Goal: Task Accomplishment & Management: Use online tool/utility

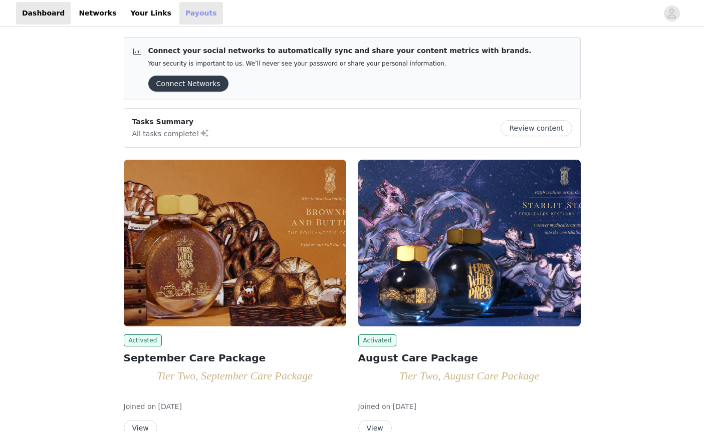
click at [182, 11] on link "Payouts" at bounding box center [201, 13] width 44 height 23
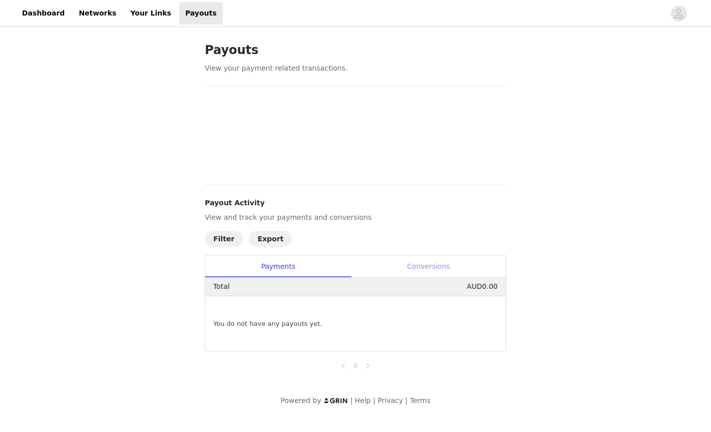
click at [442, 262] on div "Conversions" at bounding box center [428, 267] width 155 height 23
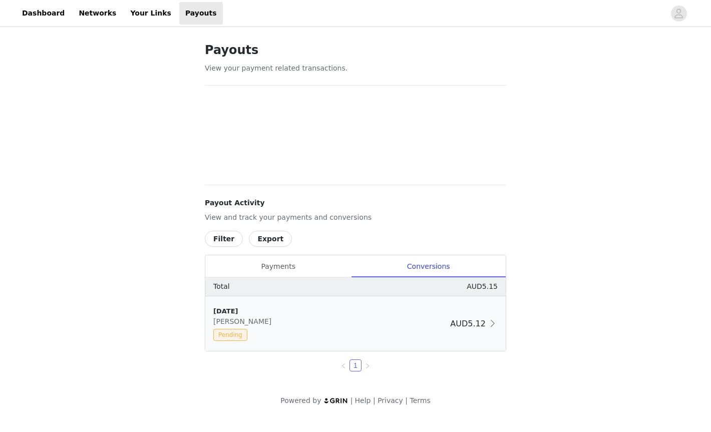
click at [477, 330] on div "AUD5.12" at bounding box center [474, 324] width 48 height 13
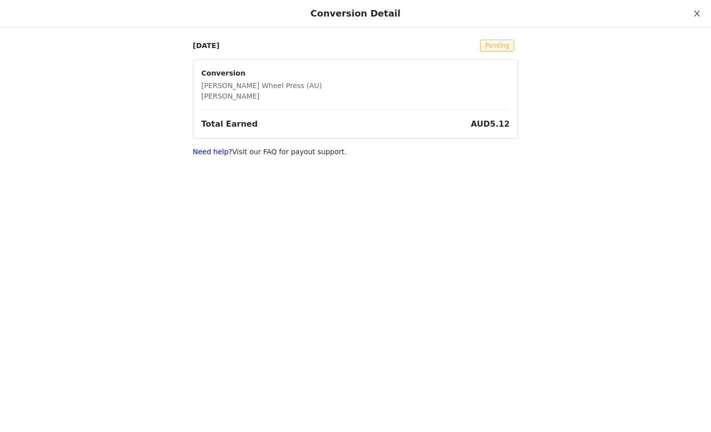
click at [691, 12] on button "Close" at bounding box center [697, 14] width 28 height 28
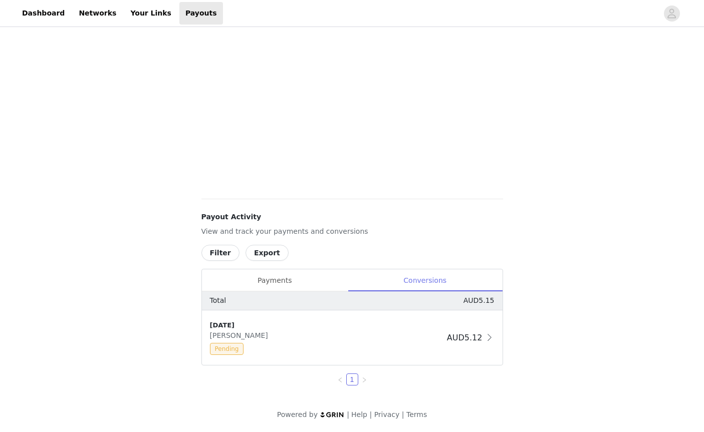
scroll to position [155, 0]
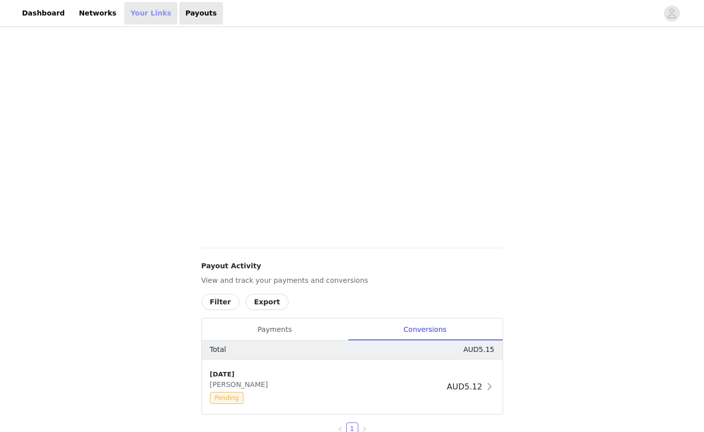
click at [132, 14] on link "Your Links" at bounding box center [150, 13] width 53 height 23
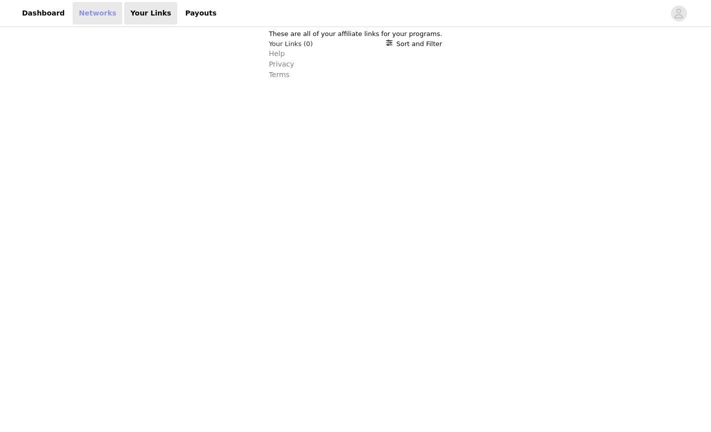
click at [75, 14] on link "Networks" at bounding box center [98, 13] width 50 height 23
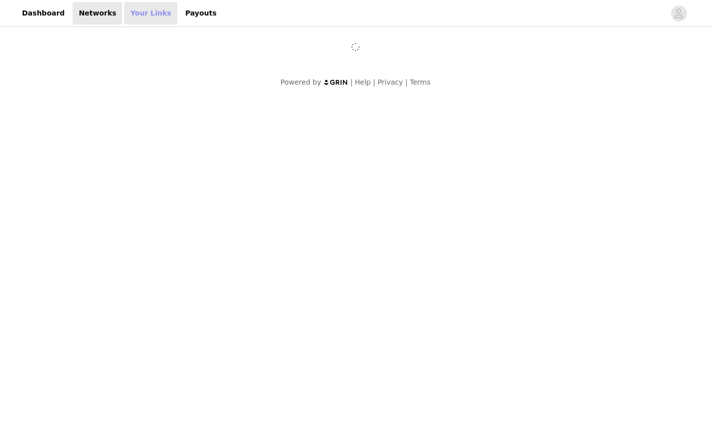
click at [127, 17] on link "Your Links" at bounding box center [150, 13] width 53 height 23
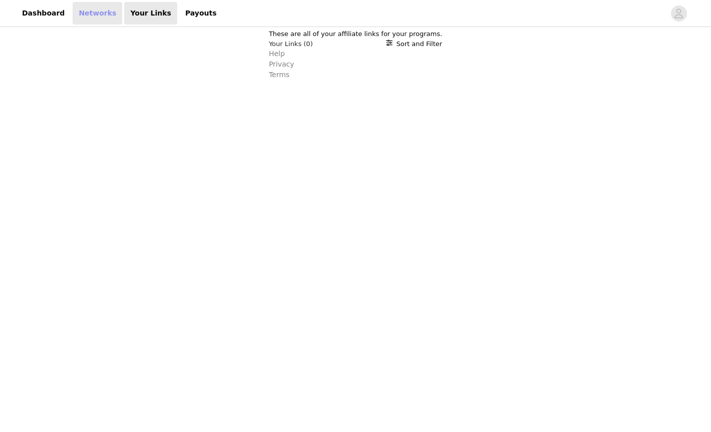
click at [87, 13] on link "Networks" at bounding box center [98, 13] width 50 height 23
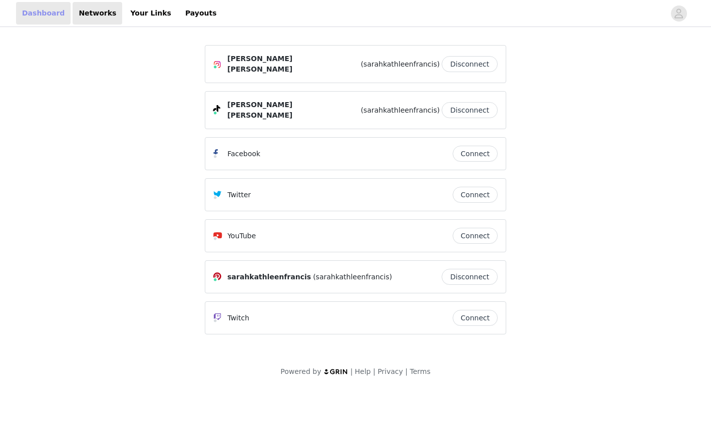
click at [54, 12] on link "Dashboard" at bounding box center [43, 13] width 55 height 23
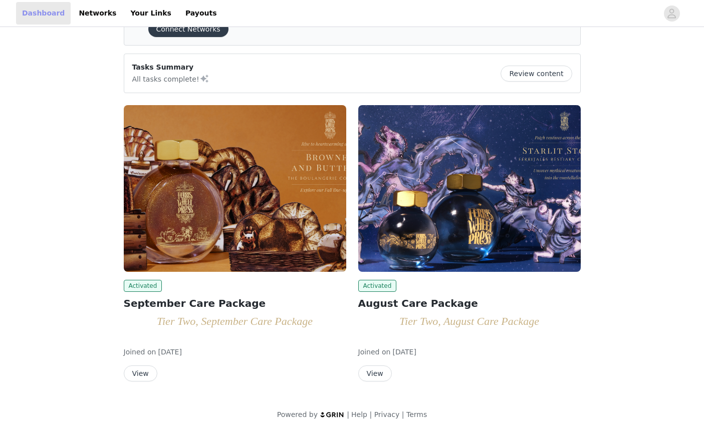
scroll to position [55, 0]
click at [138, 371] on button "View" at bounding box center [141, 374] width 34 height 16
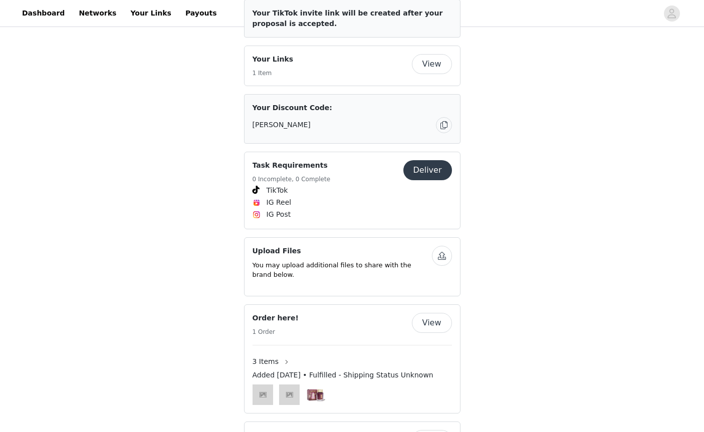
scroll to position [1654, 0]
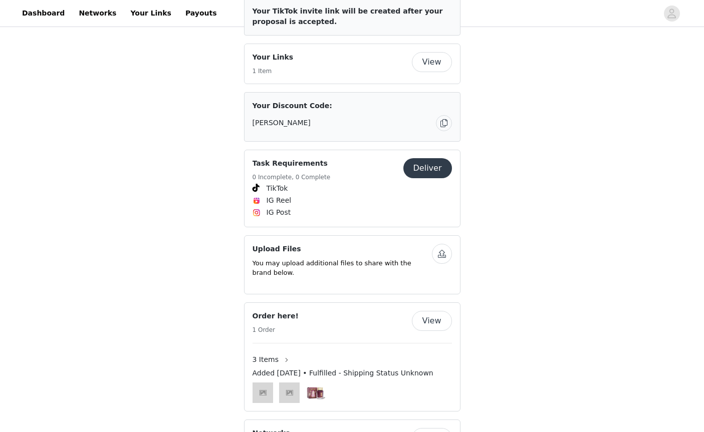
click at [429, 178] on button "Deliver" at bounding box center [427, 168] width 49 height 20
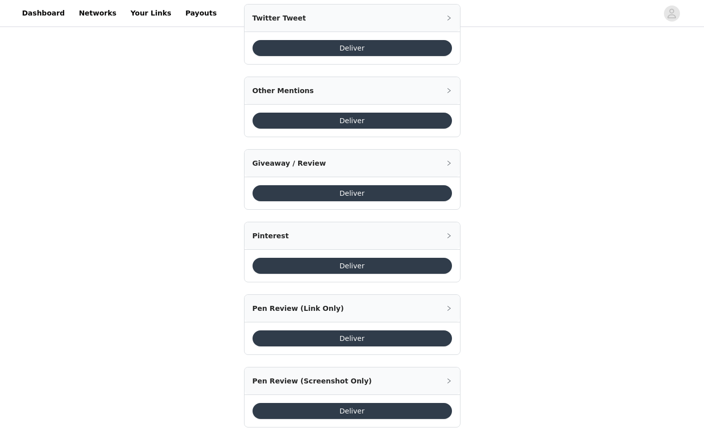
scroll to position [1365, 0]
